Goal: Transaction & Acquisition: Purchase product/service

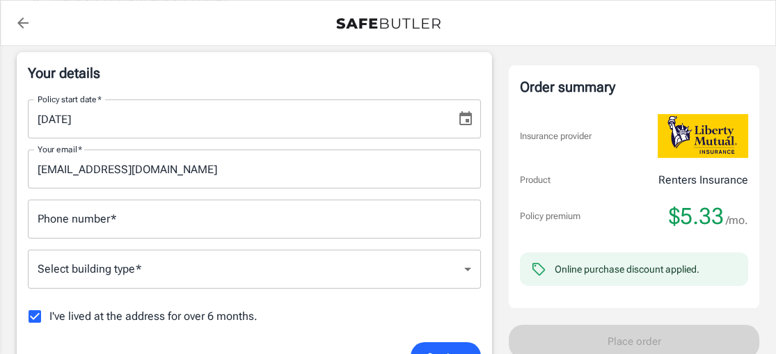
scroll to position [242, 0]
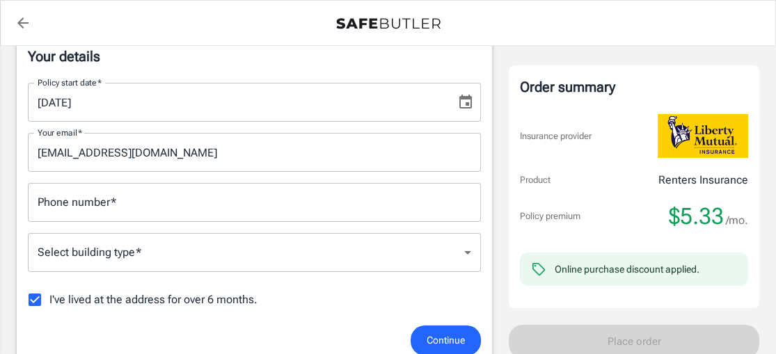
click at [61, 205] on div "Phone number   * Phone number   *" at bounding box center [254, 202] width 453 height 39
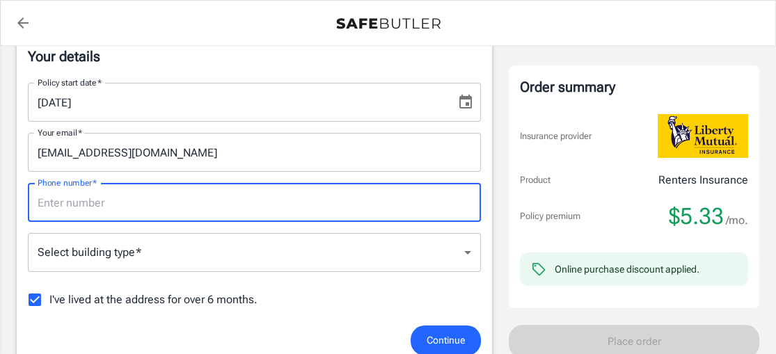
type input "3464829890"
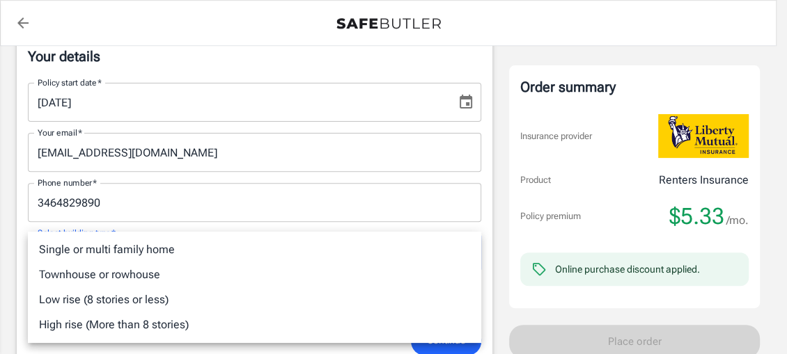
click at [65, 251] on li "Single or multi family home" at bounding box center [254, 249] width 453 height 25
type input "singlefamily"
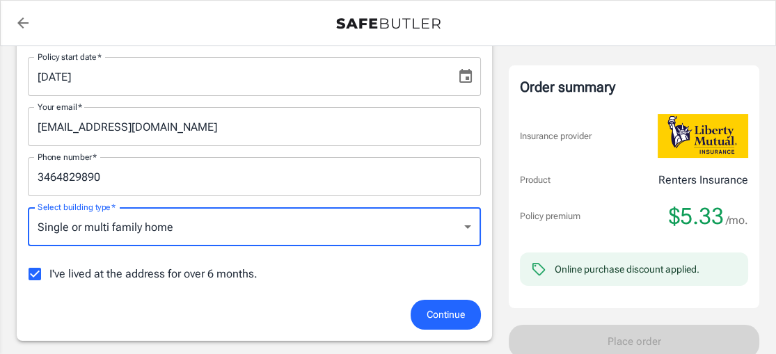
scroll to position [283, 0]
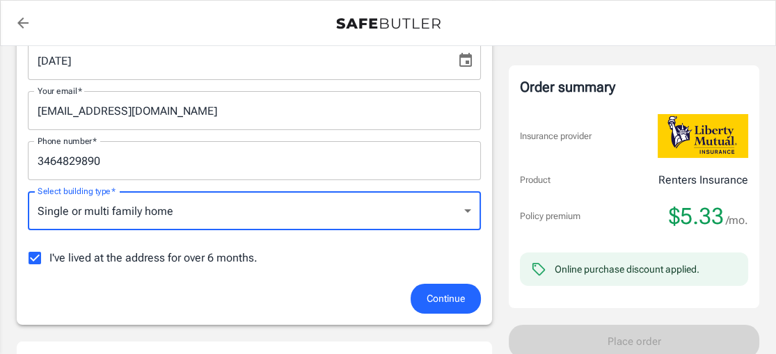
click at [35, 257] on input "I've lived at the address for over 6 months." at bounding box center [34, 258] width 29 height 29
checkbox input "false"
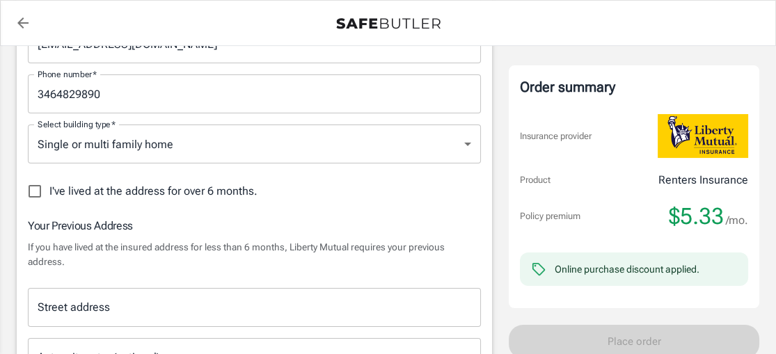
scroll to position [359, 0]
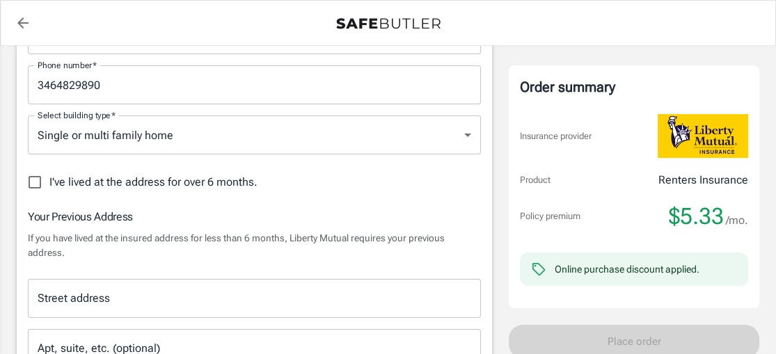
click at [40, 298] on div "Street address Street address" at bounding box center [254, 298] width 453 height 39
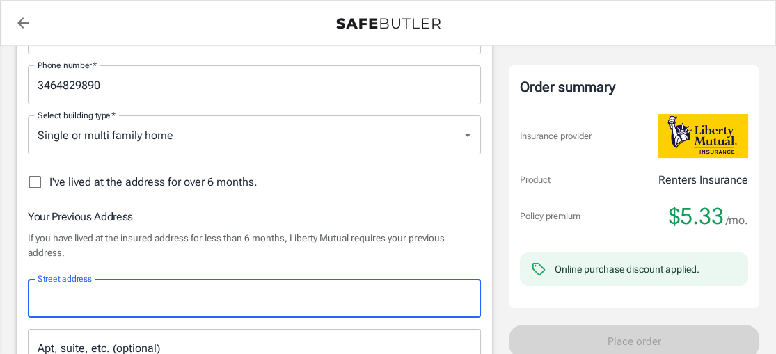
type input "[STREET_ADDRESS]"
type input "Apt 4104"
type input "[GEOGRAPHIC_DATA]"
type input "77040"
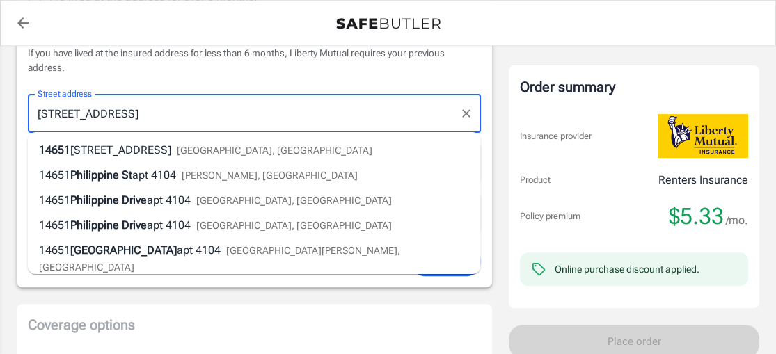
scroll to position [545, 0]
click at [59, 152] on span "14651" at bounding box center [54, 149] width 31 height 13
type input "[STREET_ADDRESS]"
select select "[GEOGRAPHIC_DATA]"
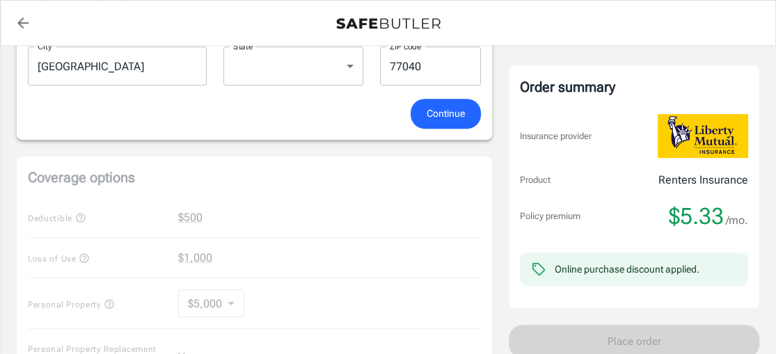
scroll to position [679, 0]
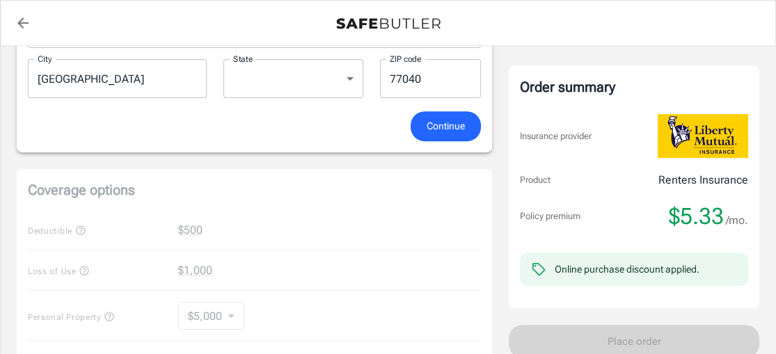
click at [440, 125] on span "Continue" at bounding box center [446, 126] width 38 height 17
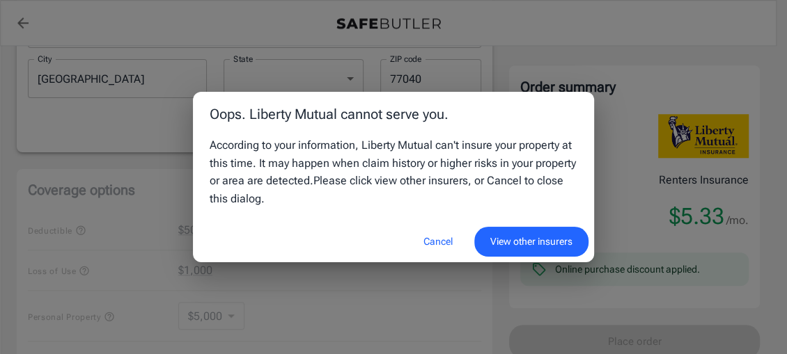
click at [504, 249] on button "View other insurers" at bounding box center [531, 242] width 114 height 30
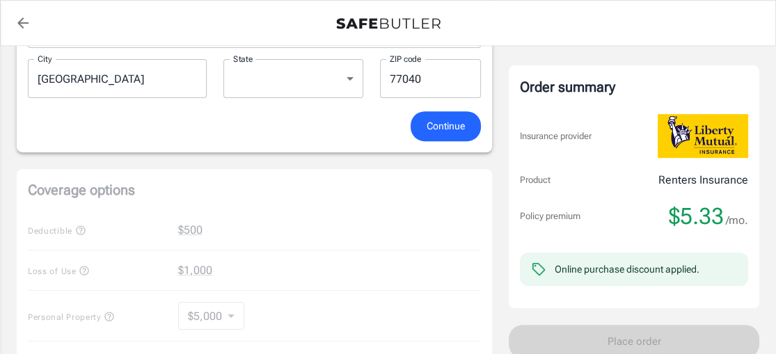
scroll to position [693, 0]
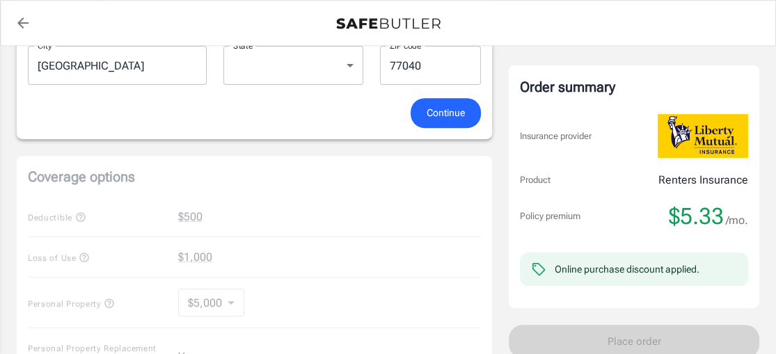
click at [24, 19] on icon "back to quotes" at bounding box center [23, 23] width 17 height 17
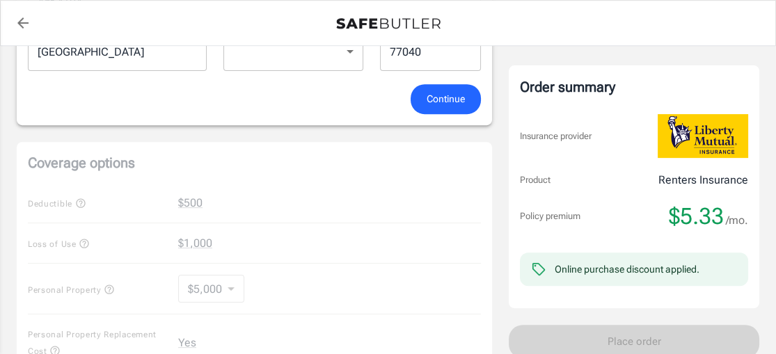
click at [23, 22] on icon "back to quotes" at bounding box center [22, 22] width 11 height 11
